Goal: Task Accomplishment & Management: Complete application form

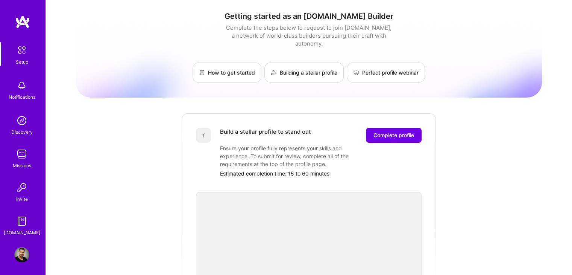
click at [17, 128] on div "Discovery" at bounding box center [21, 132] width 21 height 8
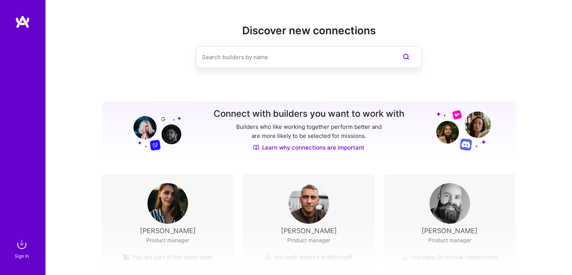
click at [278, 54] on input at bounding box center [294, 56] width 184 height 19
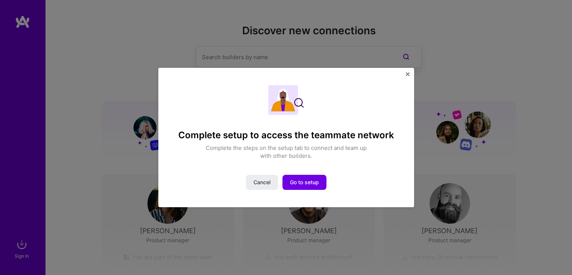
click at [406, 74] on img "Close" at bounding box center [408, 74] width 4 height 4
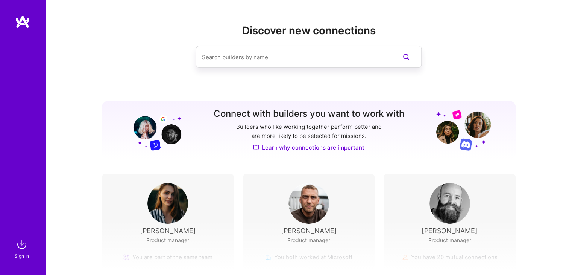
click at [273, 65] on input at bounding box center [294, 56] width 184 height 19
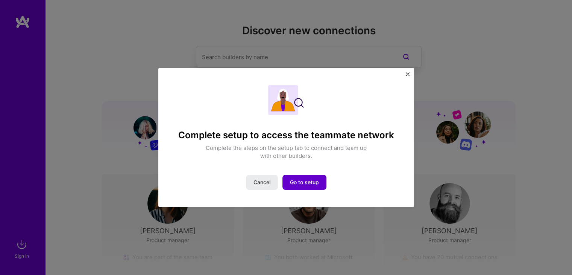
click at [291, 184] on span "Go to setup" at bounding box center [304, 182] width 29 height 8
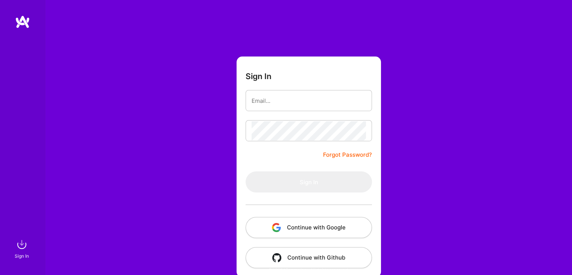
click at [303, 227] on button "Continue with Google" at bounding box center [309, 227] width 126 height 21
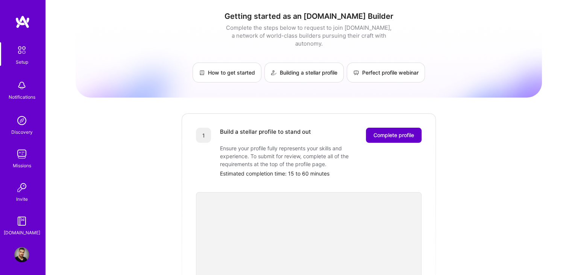
click at [395, 131] on span "Complete profile" at bounding box center [393, 135] width 41 height 8
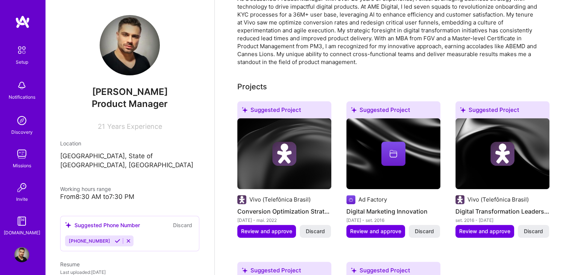
scroll to position [233, 0]
